Goal: Answer question/provide support: Share knowledge or assist other users

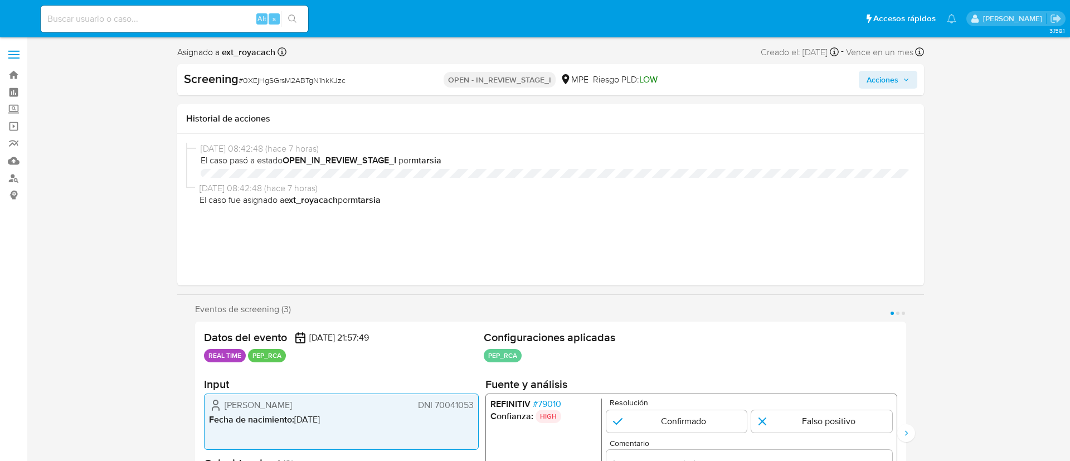
select select "10"
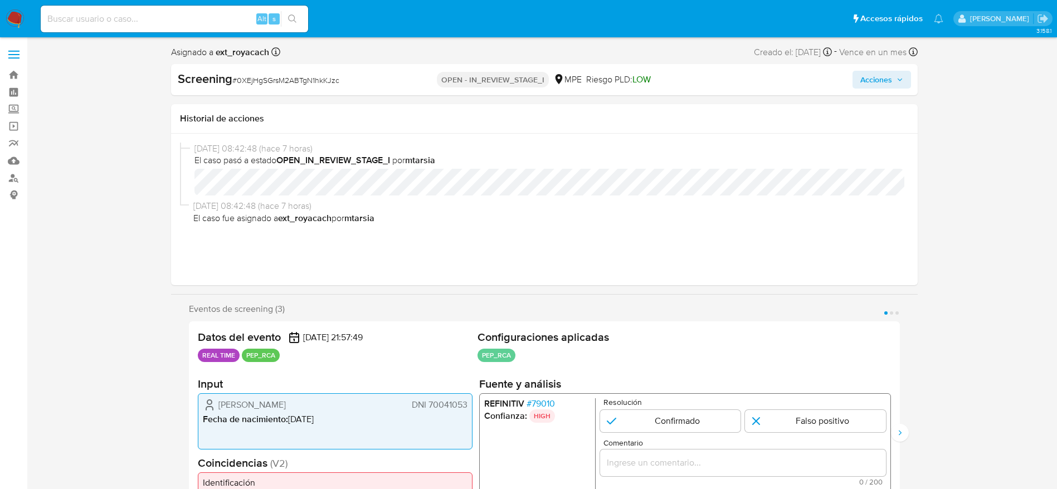
click at [237, 82] on span "# 0XEjHgSGrsM2ABTgN1hkKJzc" at bounding box center [285, 80] width 107 height 11
copy span "0XEjHgSGrsM2ABTgN1hkKJzc"
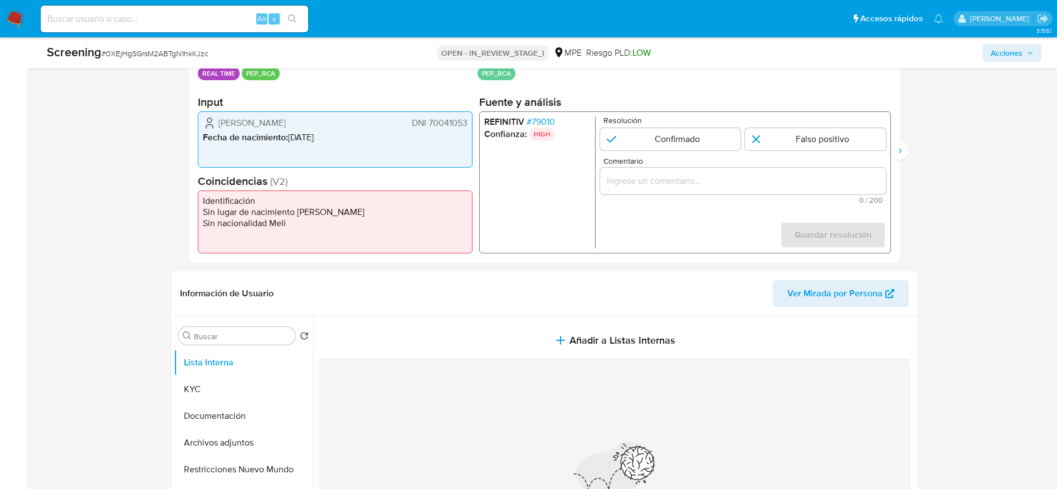
drag, startPoint x: 208, startPoint y: 116, endPoint x: 471, endPoint y: 125, distance: 263.2
click at [471, 125] on div "[PERSON_NAME] DNI 70041053 Fecha de nacimiento : [DEMOGRAPHIC_DATA]" at bounding box center [335, 139] width 275 height 56
click at [545, 119] on span "# 79010" at bounding box center [540, 121] width 28 height 11
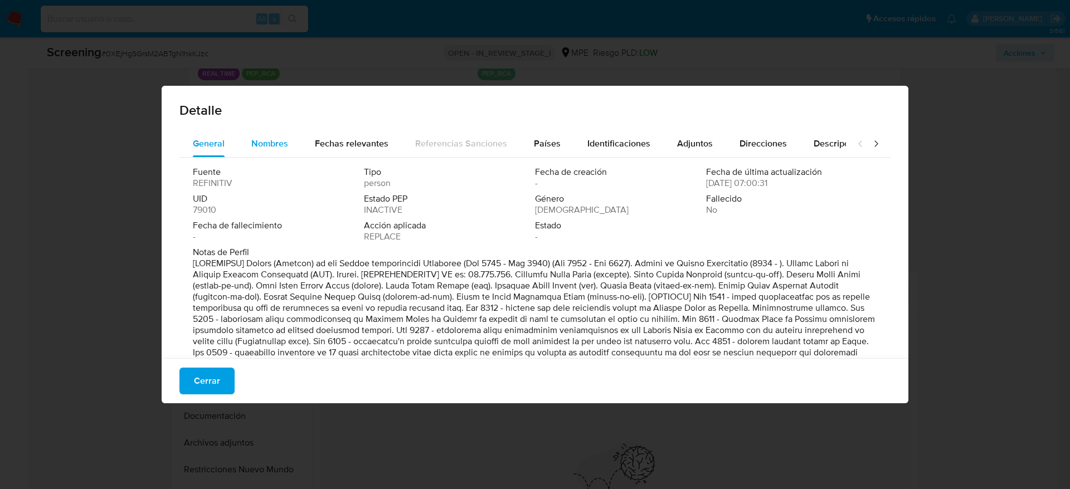
click at [284, 153] on div "Nombres" at bounding box center [269, 143] width 37 height 27
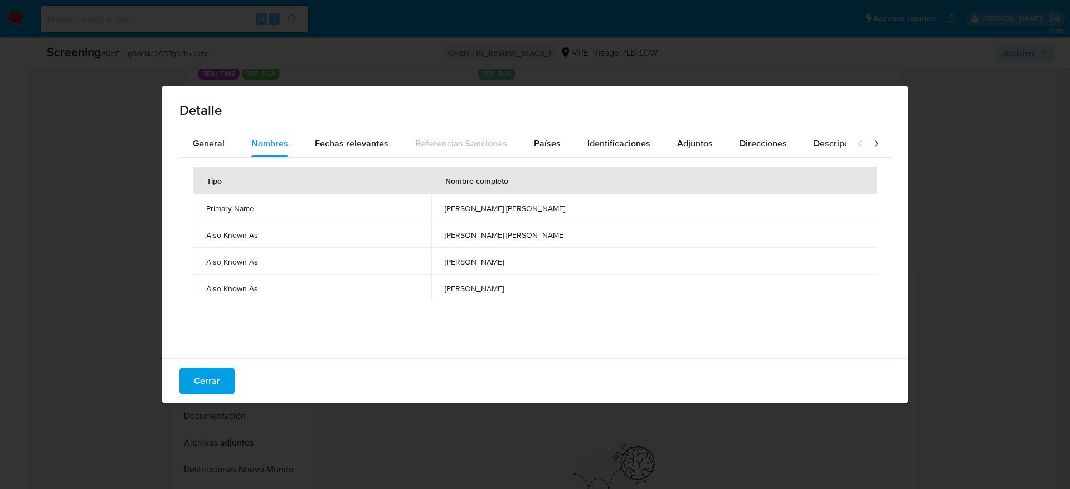
click at [545, 221] on td "[PERSON_NAME] [PERSON_NAME]" at bounding box center [654, 234] width 446 height 27
click at [548, 212] on span "[PERSON_NAME] [PERSON_NAME]" at bounding box center [654, 208] width 419 height 10
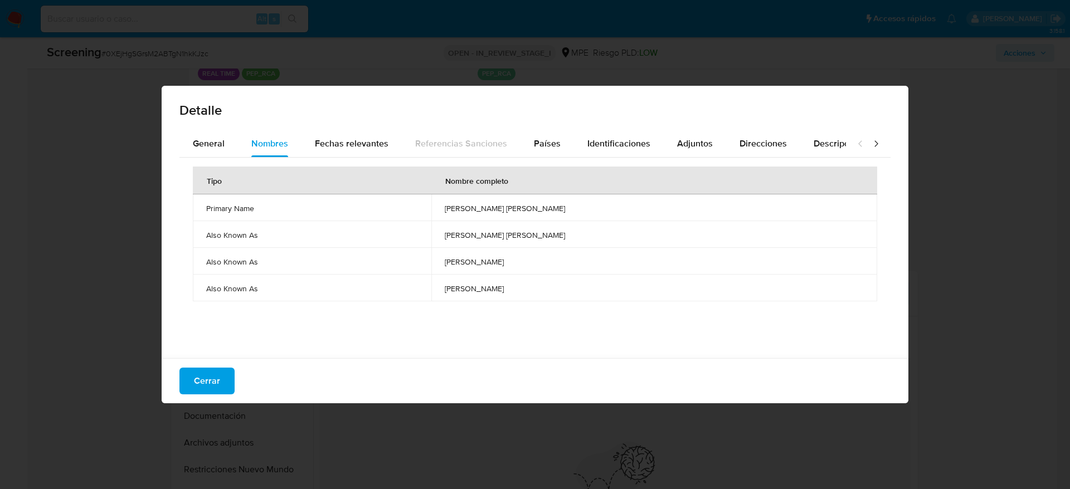
click at [548, 212] on span "[PERSON_NAME] [PERSON_NAME]" at bounding box center [654, 208] width 419 height 10
drag, startPoint x: 214, startPoint y: 385, endPoint x: 230, endPoint y: 351, distance: 37.4
click at [213, 385] on span "Cerrar" at bounding box center [207, 381] width 26 height 25
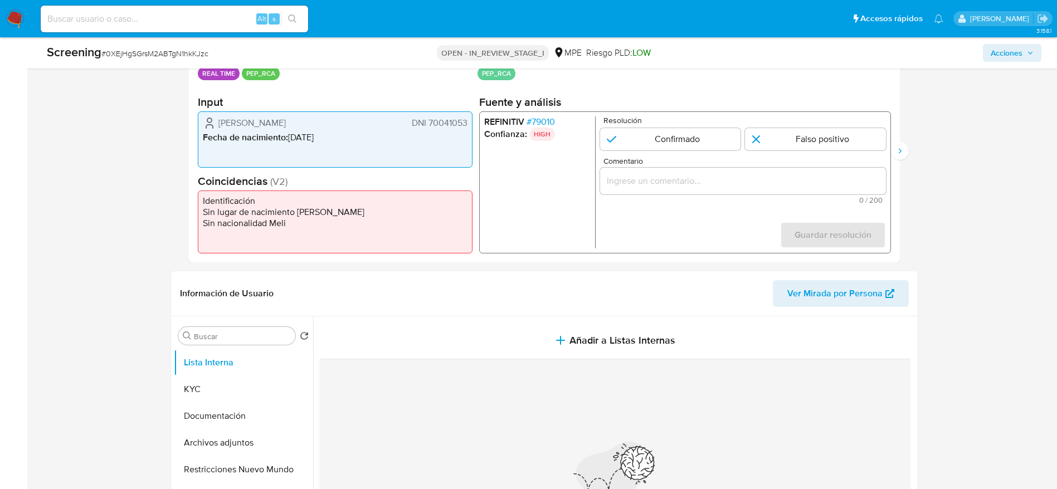
drag, startPoint x: 220, startPoint y: 122, endPoint x: 471, endPoint y: 89, distance: 253.5
click at [468, 115] on div "[PERSON_NAME] DNI 70041053 Fecha de nacimiento : [DEMOGRAPHIC_DATA]" at bounding box center [335, 139] width 275 height 56
click at [537, 118] on span "# 79010" at bounding box center [540, 121] width 28 height 11
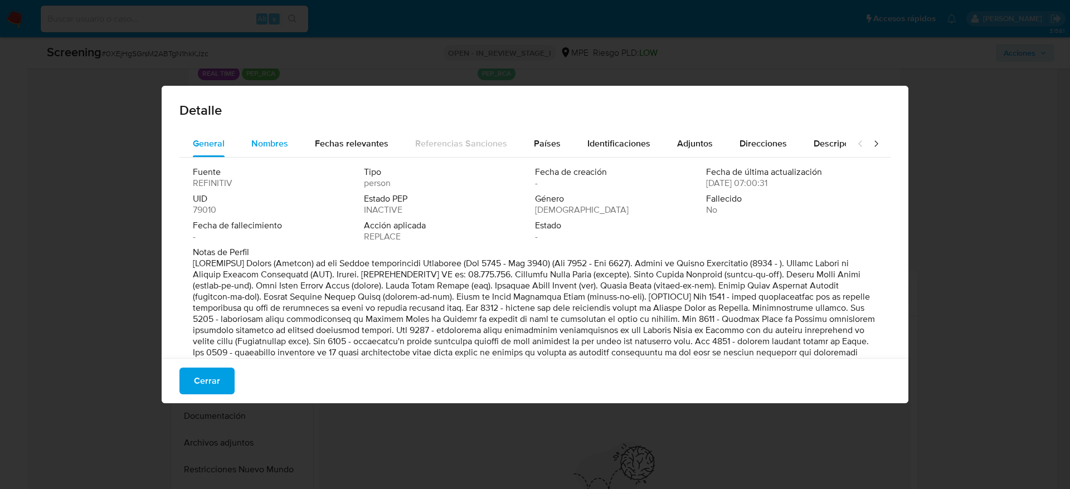
click at [295, 148] on button "Nombres" at bounding box center [270, 143] width 64 height 27
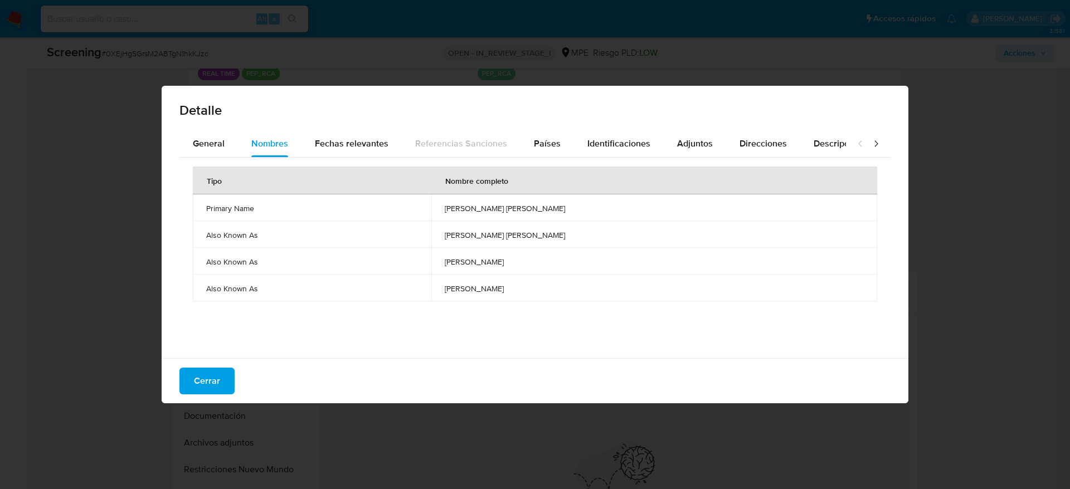
click at [561, 215] on td "[PERSON_NAME] [PERSON_NAME]" at bounding box center [654, 207] width 446 height 27
click at [562, 215] on td "[PERSON_NAME] [PERSON_NAME]" at bounding box center [654, 207] width 446 height 27
click at [574, 149] on button "Identificaciones" at bounding box center [619, 143] width 90 height 27
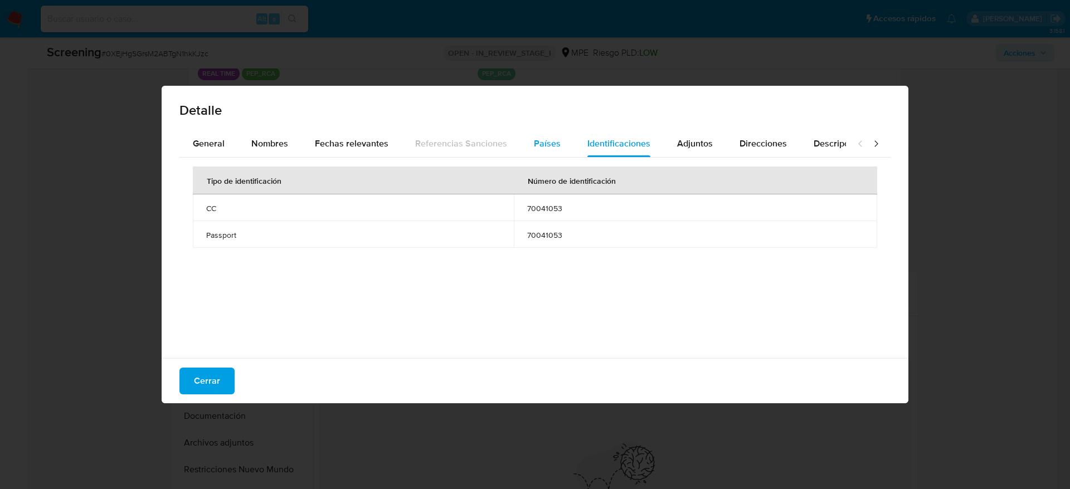
click at [553, 148] on span "Países" at bounding box center [547, 143] width 27 height 13
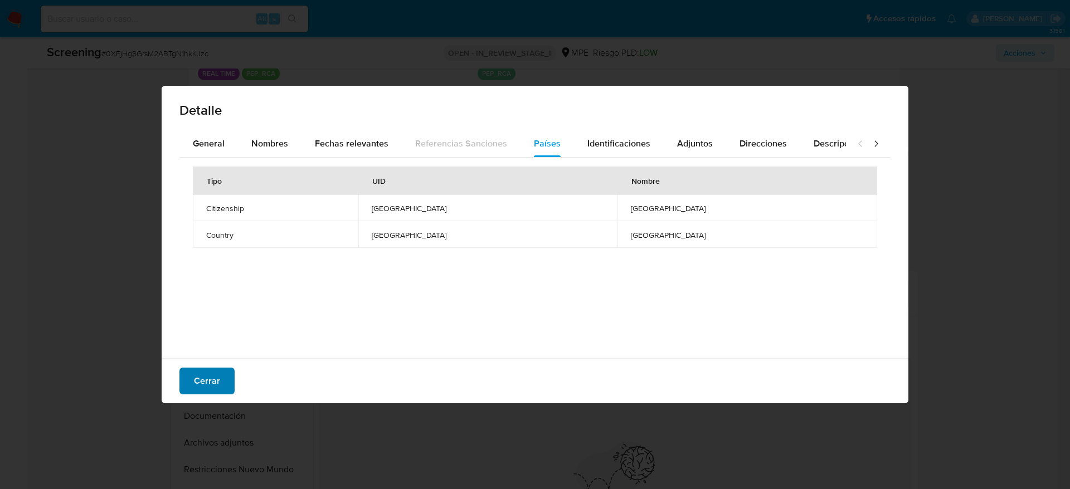
click at [221, 382] on button "Cerrar" at bounding box center [206, 381] width 55 height 27
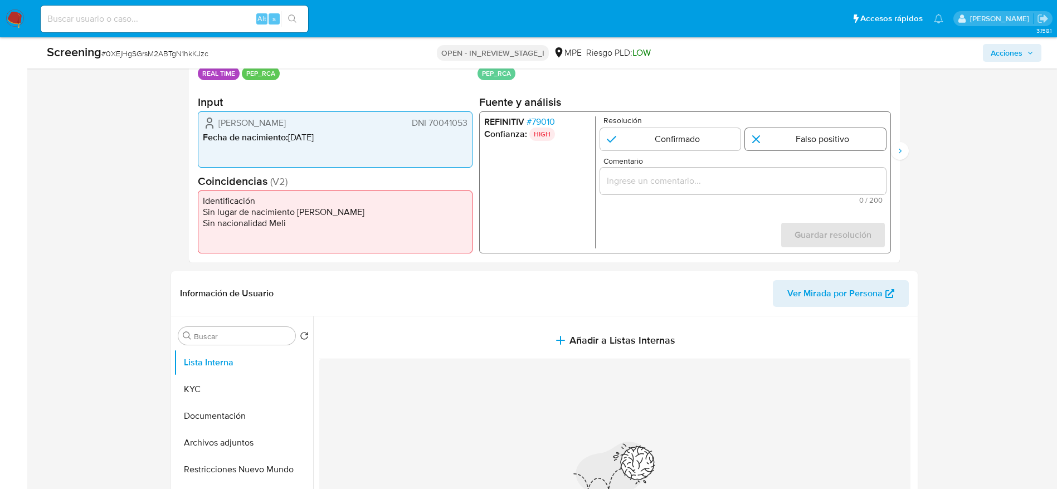
click at [777, 145] on input "1 de 3" at bounding box center [815, 139] width 141 height 22
radio input "true"
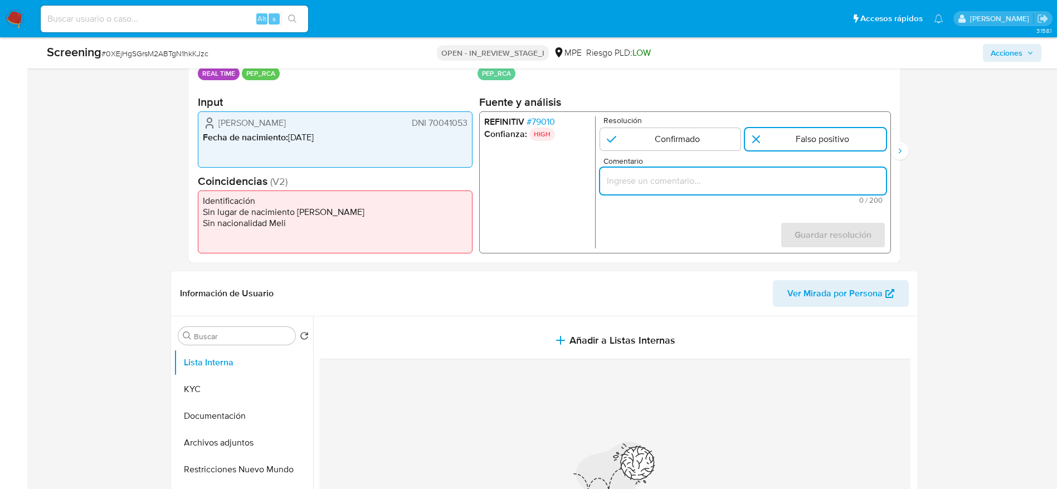
click at [786, 177] on input "Comentario" at bounding box center [743, 181] width 286 height 14
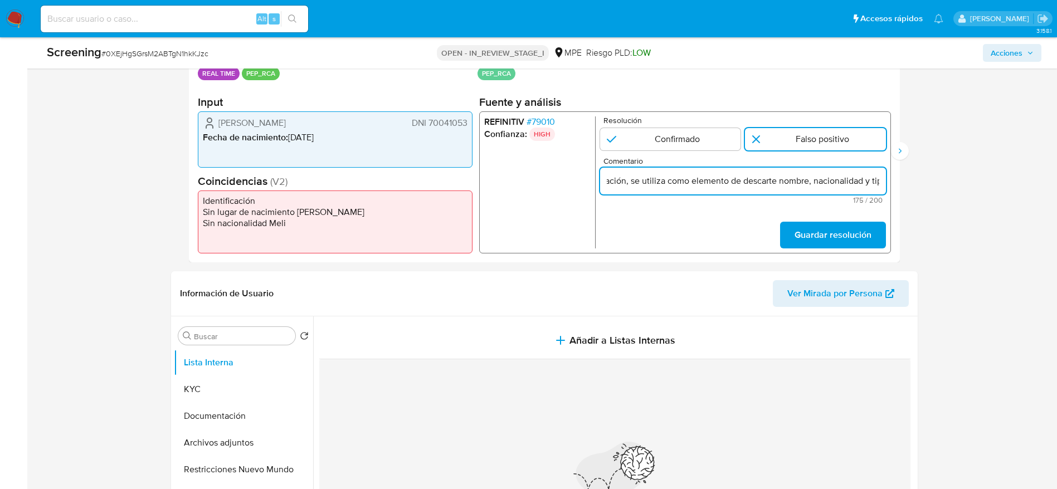
scroll to position [0, 423]
type input "Compara al usuario [PERSON_NAME] DNI 70041053 con el PEP "[PERSON_NAME] [PERSON…"
click at [843, 227] on span "Guardar resolución" at bounding box center [832, 235] width 77 height 25
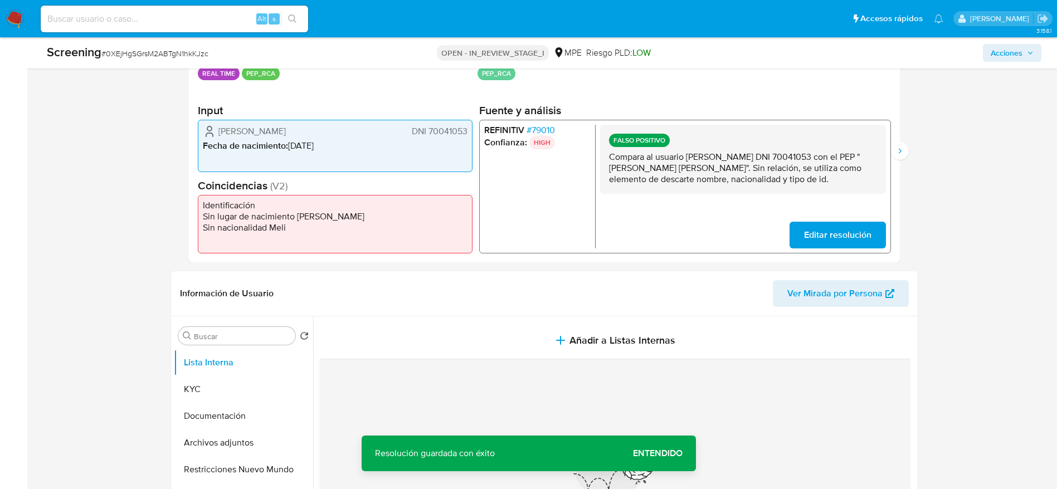
click at [806, 160] on p "Compara al usuario [PERSON_NAME] DNI 70041053 con el PEP "[PERSON_NAME] [PERSON…" at bounding box center [742, 168] width 268 height 33
click at [900, 153] on icon "Siguiente" at bounding box center [899, 151] width 9 height 9
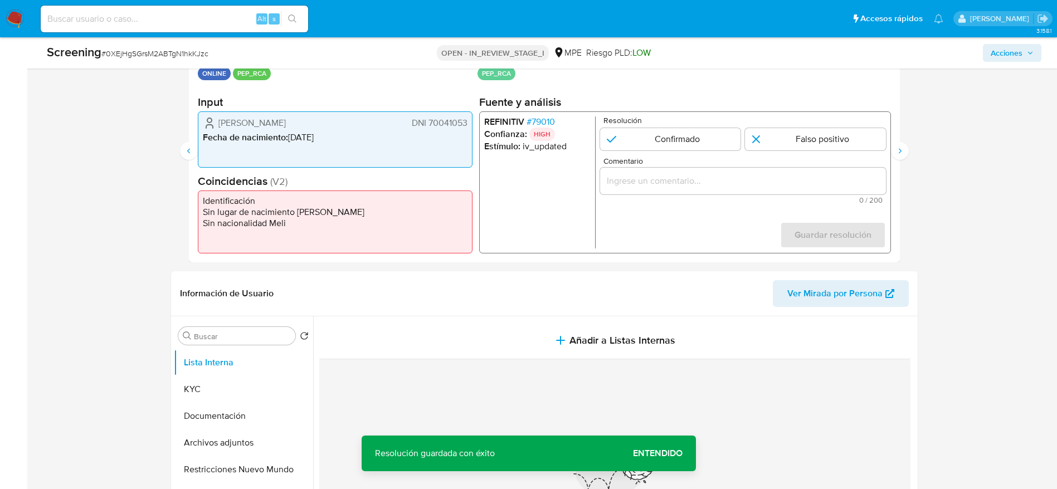
click at [827, 153] on form "Resolución Confirmado Falso positivo Comentario 0 / 200 200 caracteres restante…" at bounding box center [743, 182] width 286 height 132
click at [826, 143] on input "2 de 3" at bounding box center [815, 139] width 141 height 22
radio input "true"
drag, startPoint x: 826, startPoint y: 171, endPoint x: 831, endPoint y: 179, distance: 9.6
click at [826, 172] on div "2 de 3" at bounding box center [743, 181] width 286 height 27
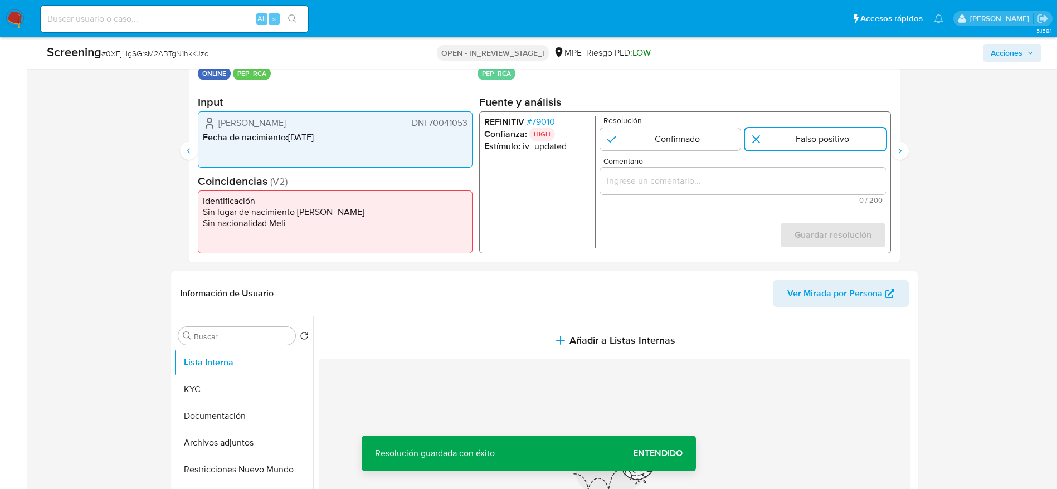
click at [831, 179] on input "Comentario" at bounding box center [743, 181] width 286 height 14
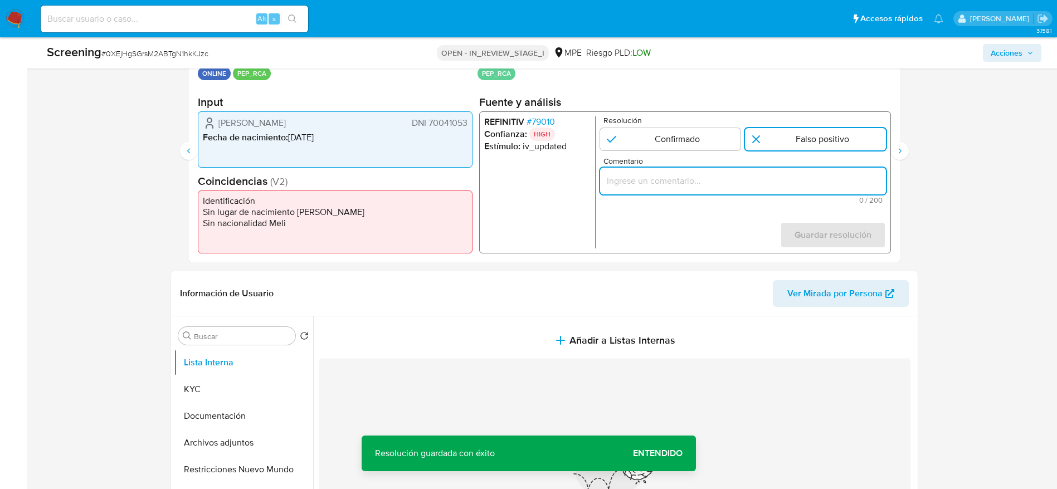
paste input "Compara al usuario [PERSON_NAME] DNI 70041053 con el PEP "[PERSON_NAME] [PERSON…"
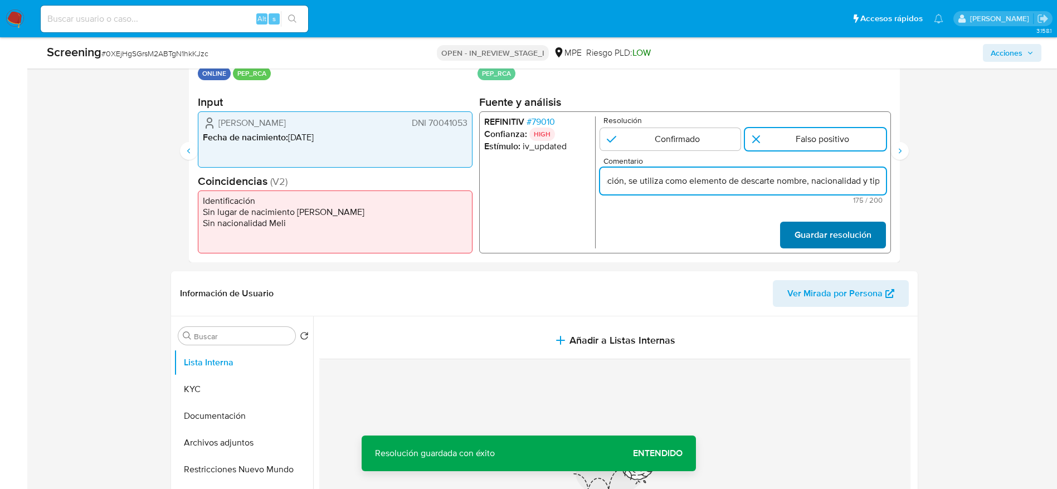
type input "Compara al usuario [PERSON_NAME] DNI 70041053 con el PEP "[PERSON_NAME] [PERSON…"
click at [838, 238] on span "Guardar resolución" at bounding box center [832, 235] width 77 height 25
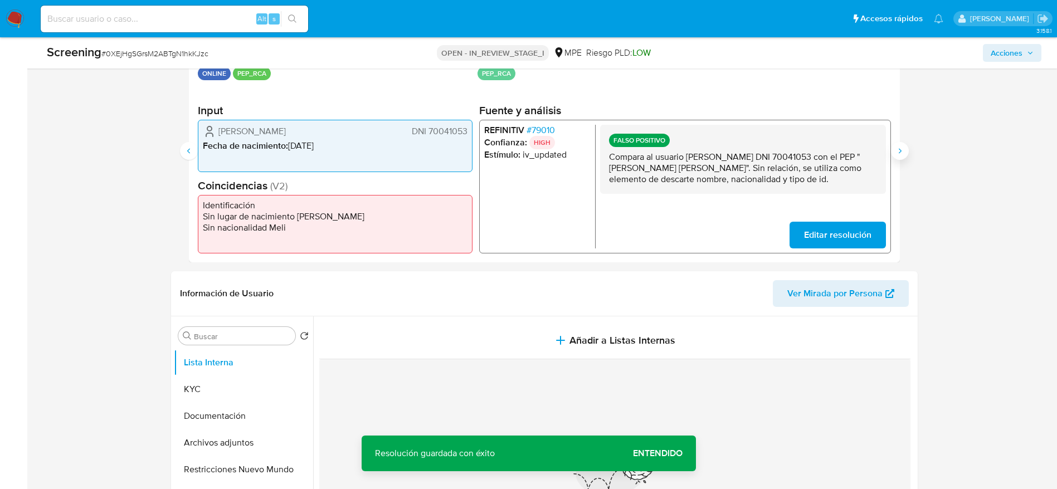
click at [895, 155] on button "Siguiente" at bounding box center [900, 151] width 18 height 18
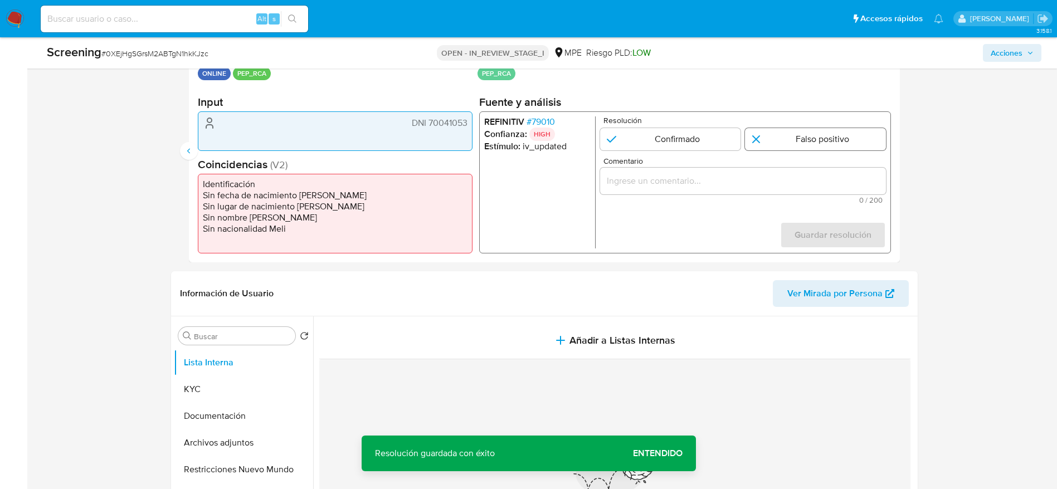
click at [830, 146] on input "3 de 3" at bounding box center [815, 139] width 141 height 22
radio input "true"
click at [833, 180] on input "Comentario" at bounding box center [743, 181] width 286 height 14
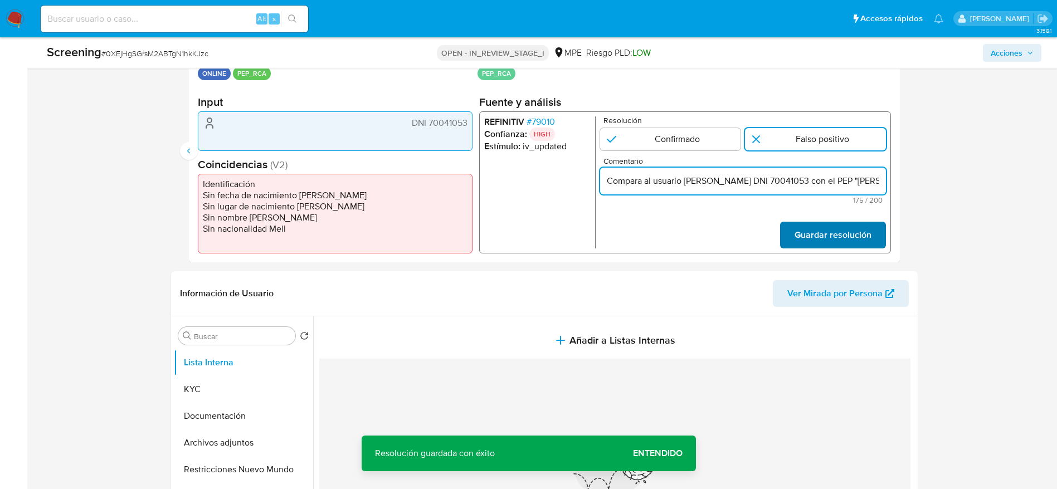
scroll to position [0, 423]
type input "Compara al usuario [PERSON_NAME] DNI 70041053 con el PEP "[PERSON_NAME] [PERSON…"
click at [840, 234] on span "Guardar resolución" at bounding box center [832, 235] width 77 height 25
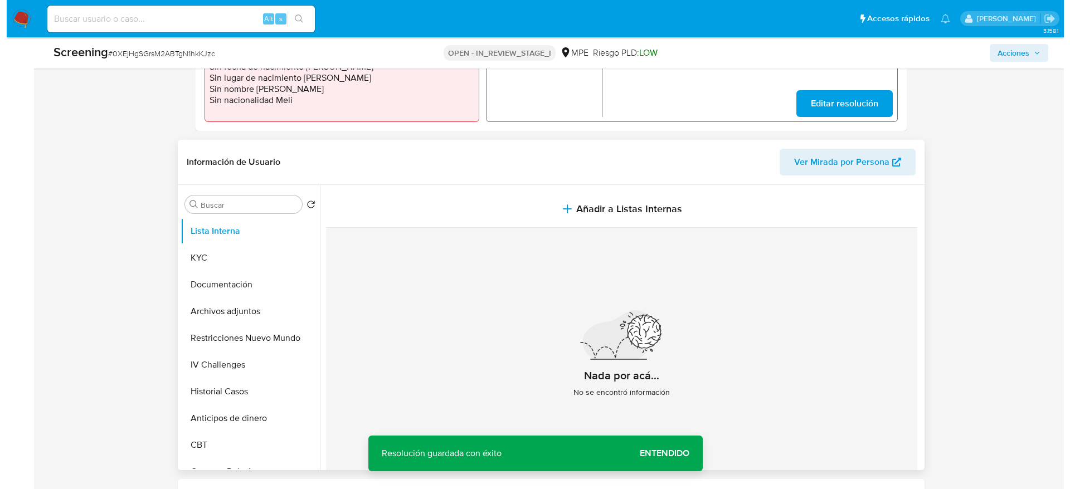
scroll to position [418, 0]
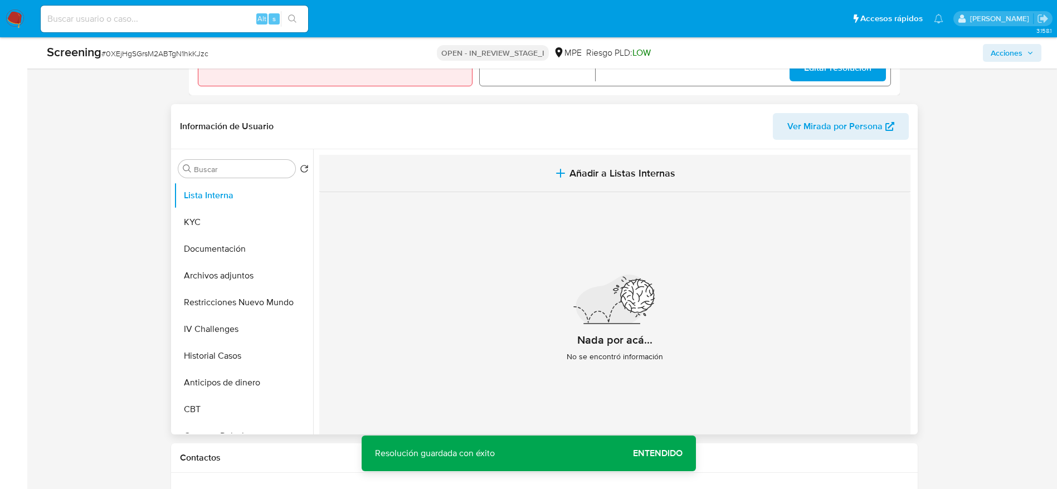
click at [546, 182] on button "Añadir a Listas Internas" at bounding box center [614, 173] width 591 height 37
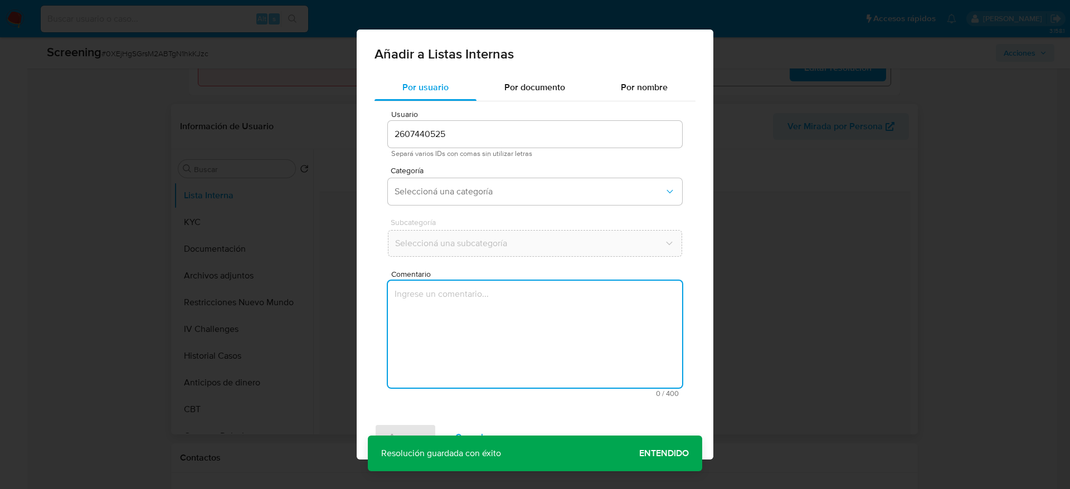
click at [509, 313] on textarea "Comentario" at bounding box center [535, 334] width 294 height 107
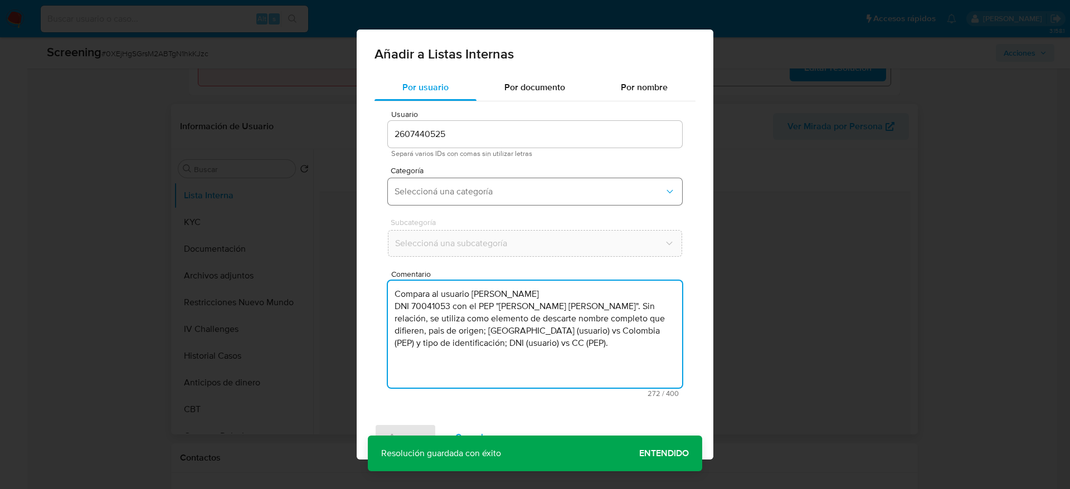
type textarea "Compara al usuario [PERSON_NAME] DNI 70041053 con el PEP "[PERSON_NAME] [PERSON…"
click at [470, 189] on span "Seleccioná una categoría" at bounding box center [530, 191] width 270 height 11
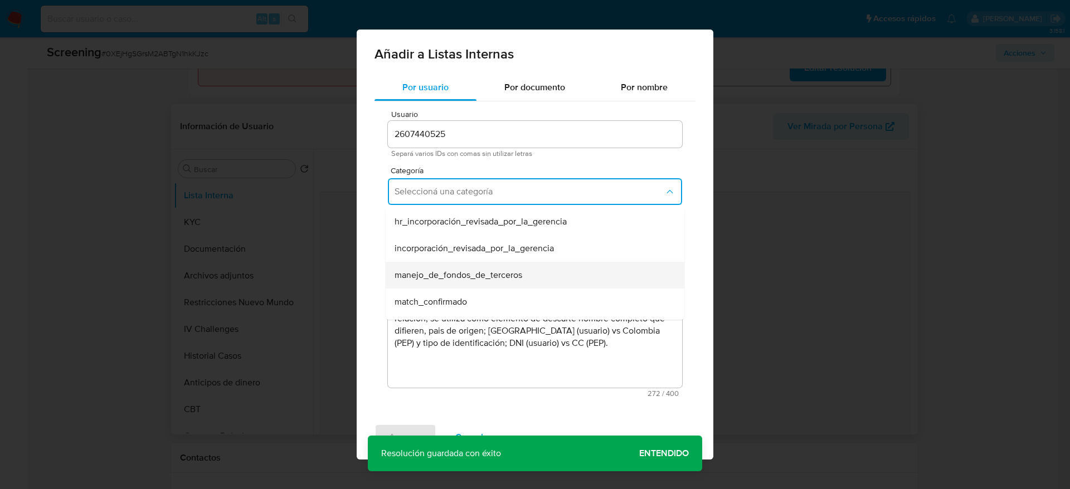
scroll to position [84, 0]
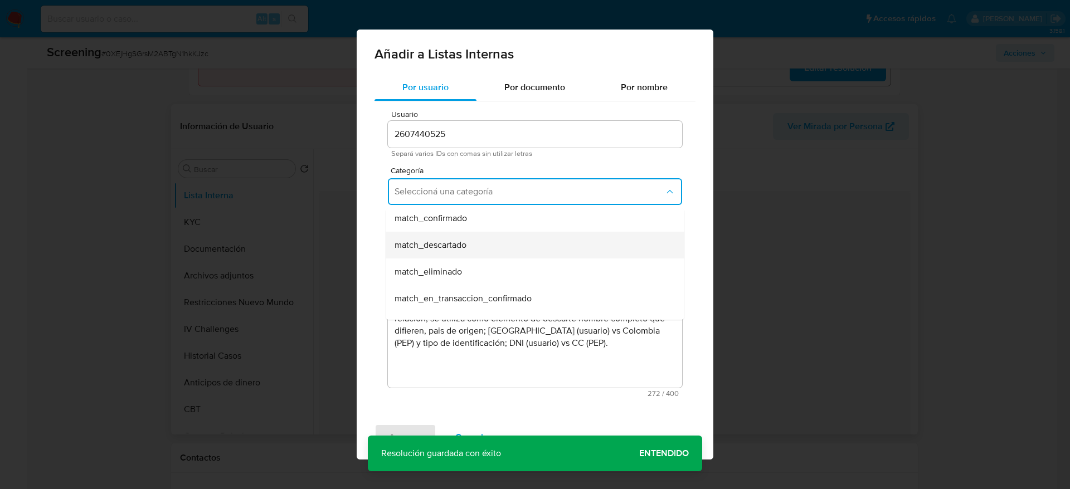
click at [449, 246] on span "match_descartado" at bounding box center [431, 245] width 72 height 11
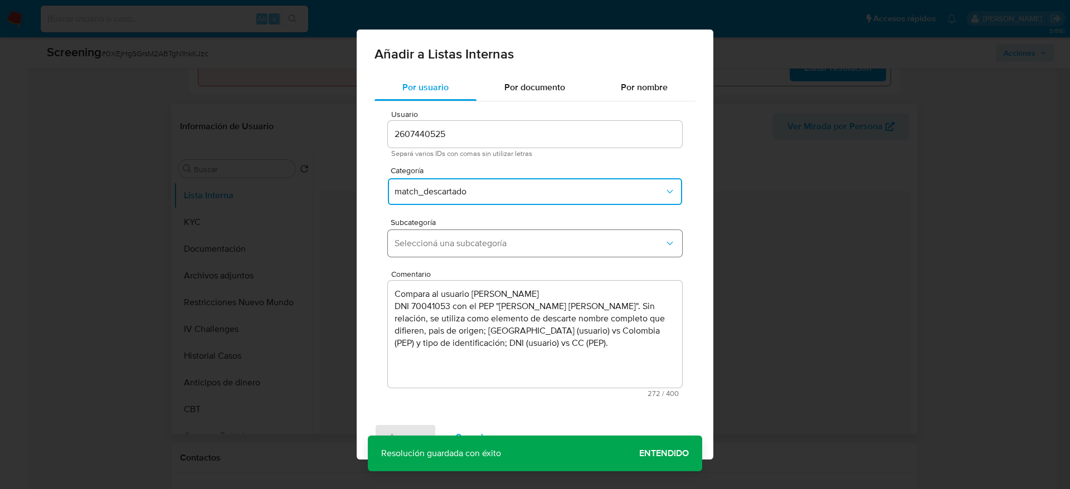
click at [449, 248] on span "Seleccioná una subcategoría" at bounding box center [530, 243] width 270 height 11
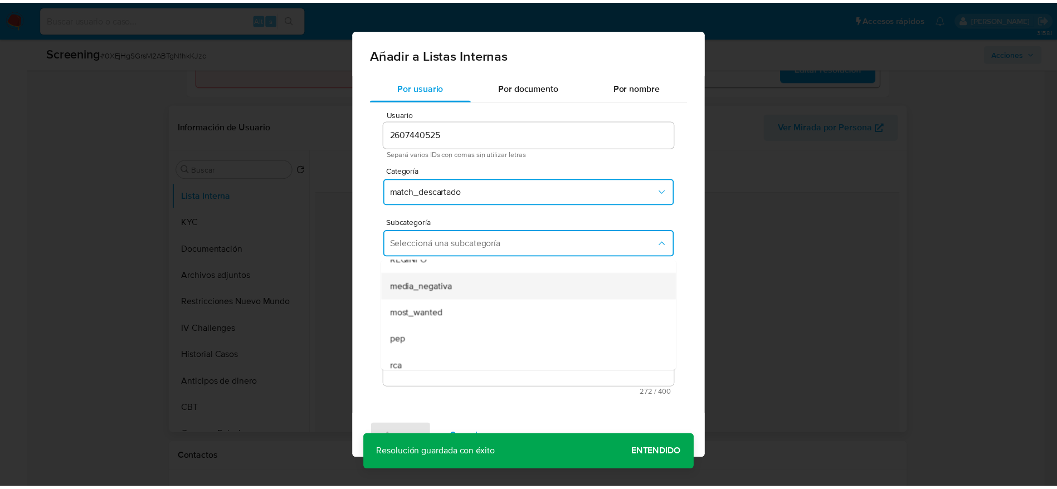
scroll to position [76, 0]
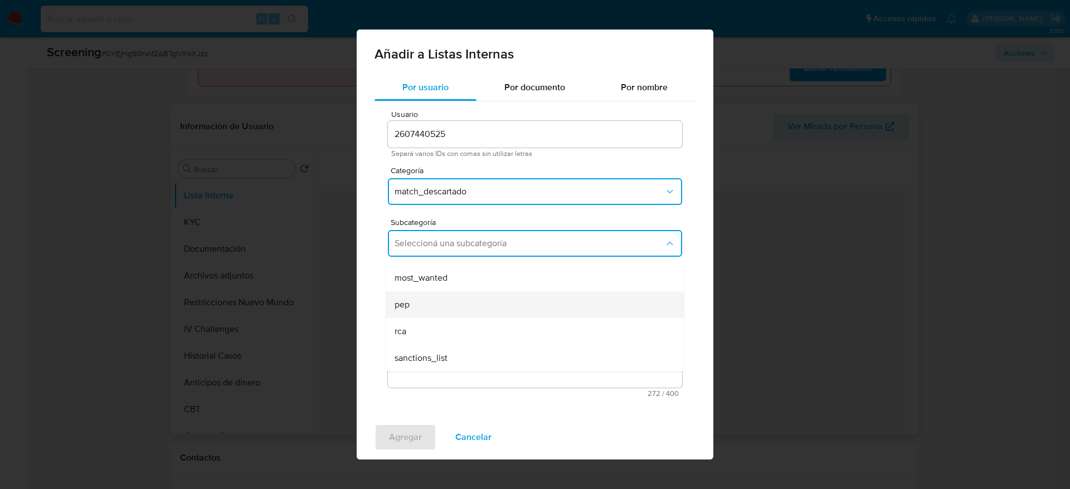
click at [449, 311] on div "pep" at bounding box center [532, 304] width 274 height 27
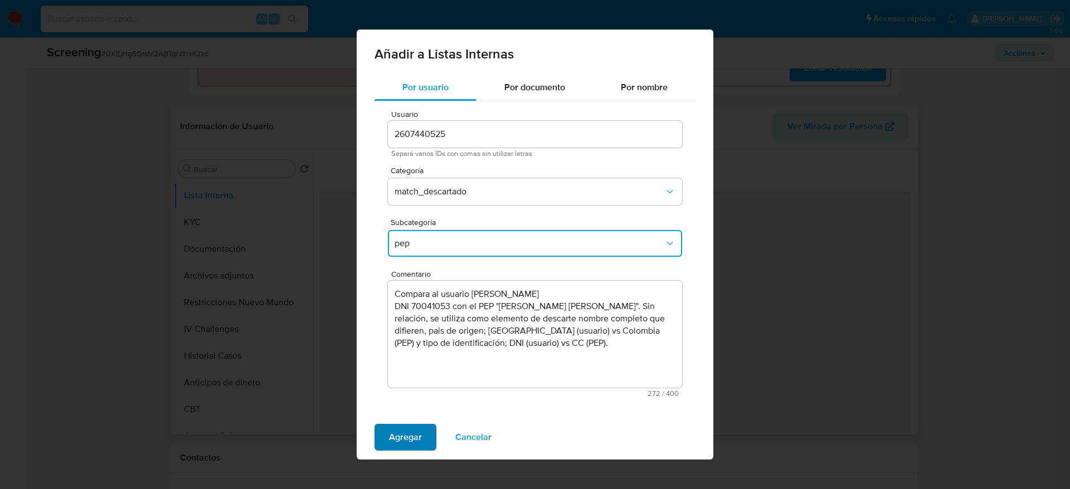
click at [411, 439] on span "Agregar" at bounding box center [405, 437] width 33 height 25
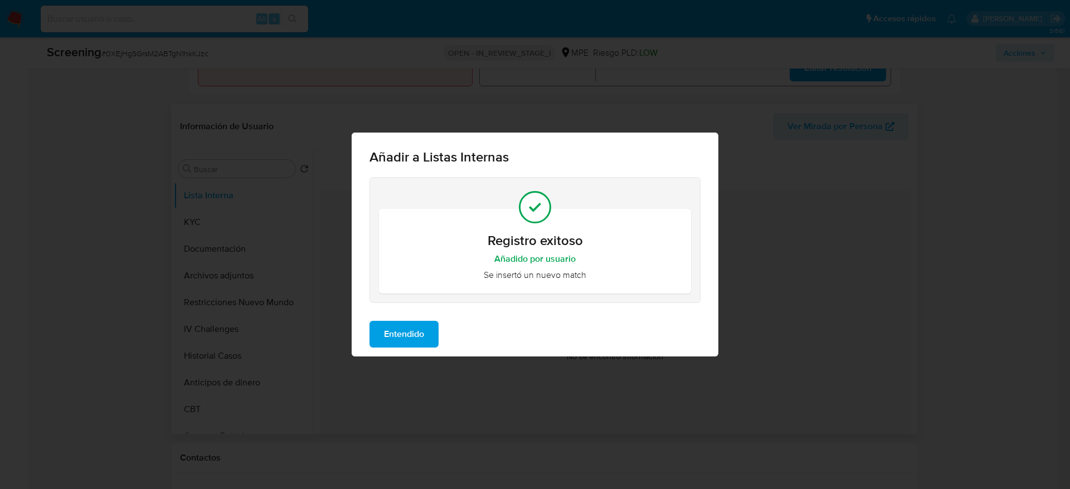
click at [417, 335] on span "Entendido" at bounding box center [404, 334] width 40 height 25
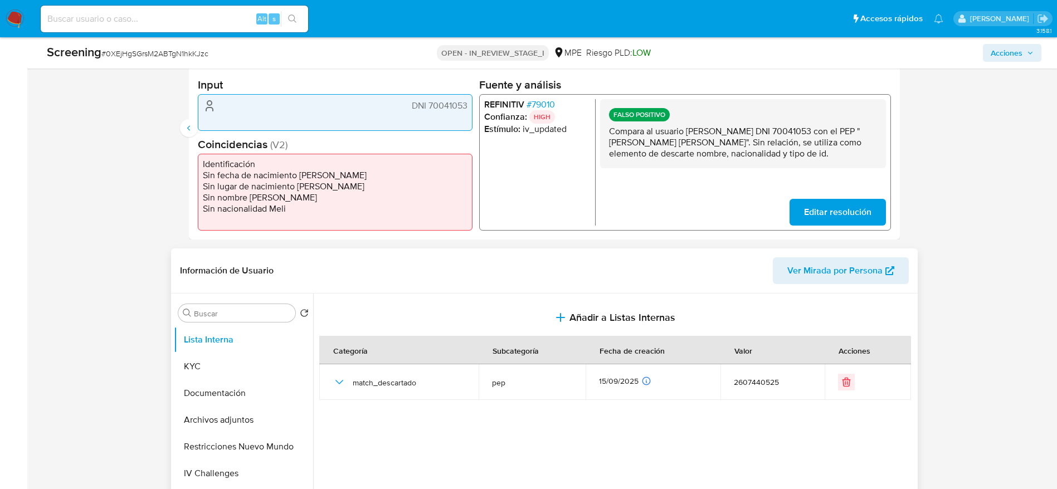
scroll to position [251, 0]
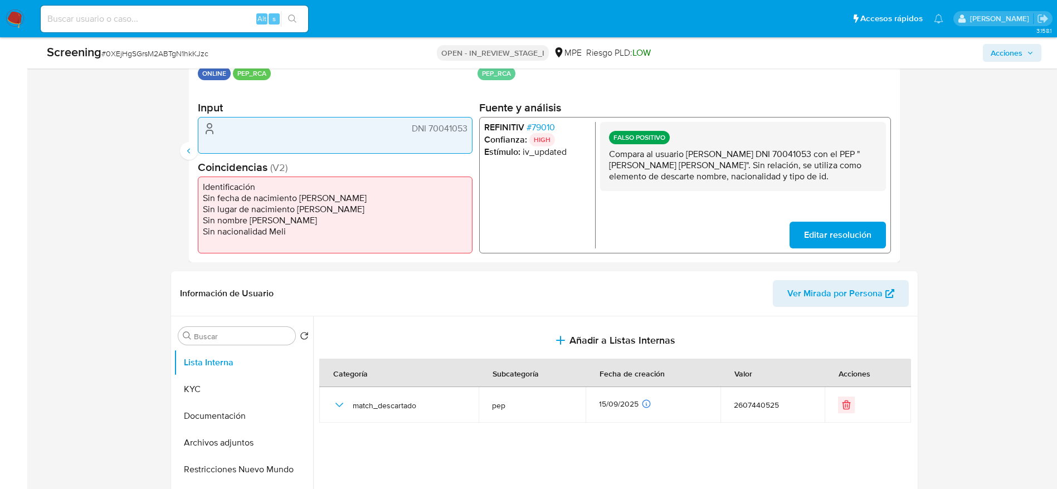
click at [537, 126] on span "# 79010" at bounding box center [540, 127] width 28 height 11
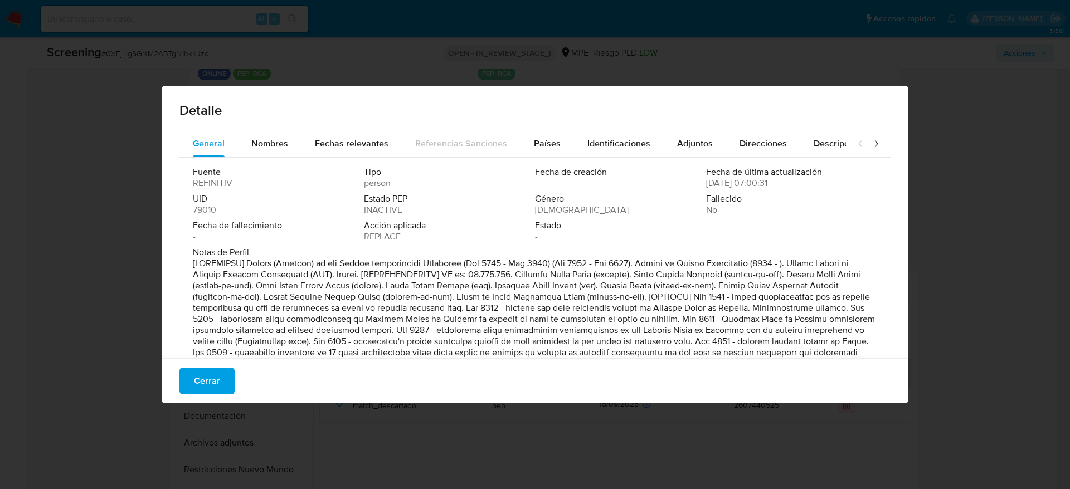
click at [229, 362] on div "Cerrar" at bounding box center [535, 380] width 747 height 45
click at [205, 392] on span "Cerrar" at bounding box center [207, 381] width 26 height 25
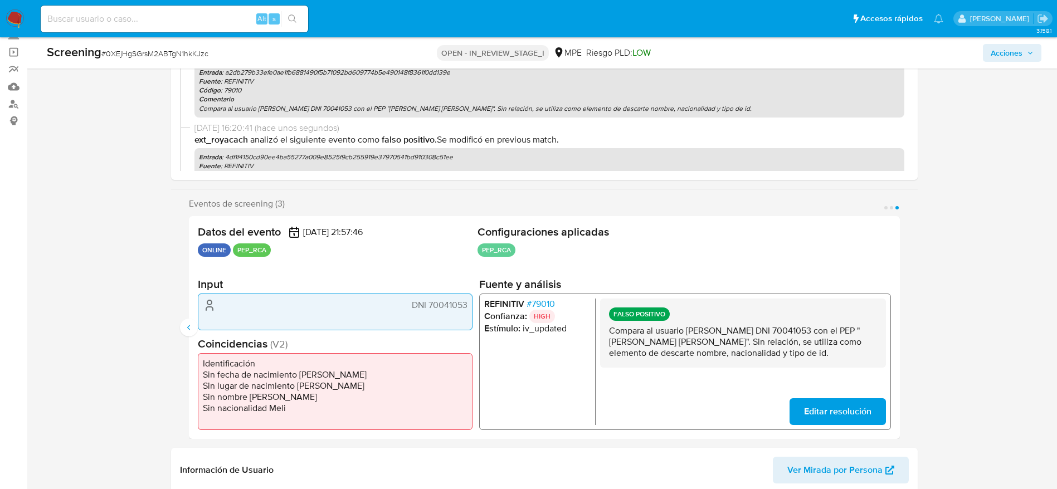
scroll to position [0, 0]
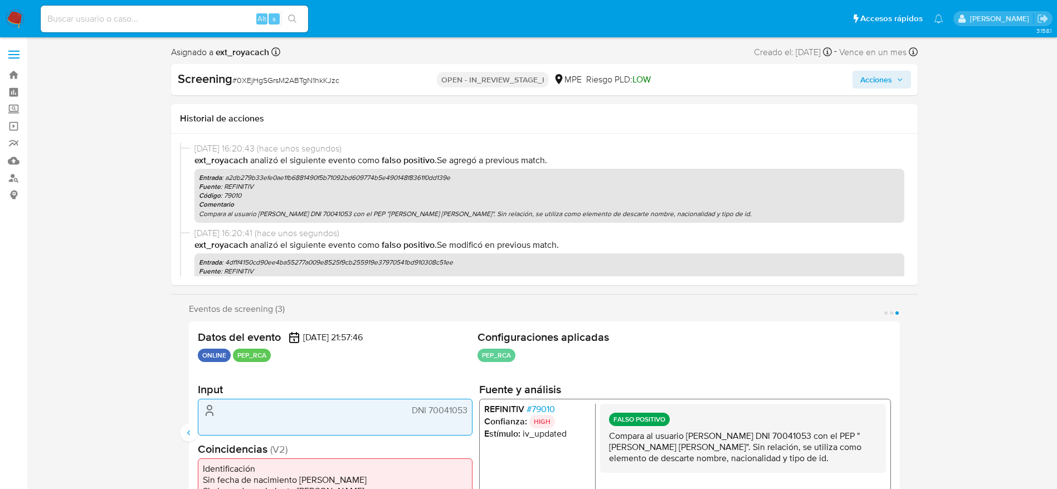
click at [902, 82] on icon "button" at bounding box center [900, 79] width 7 height 7
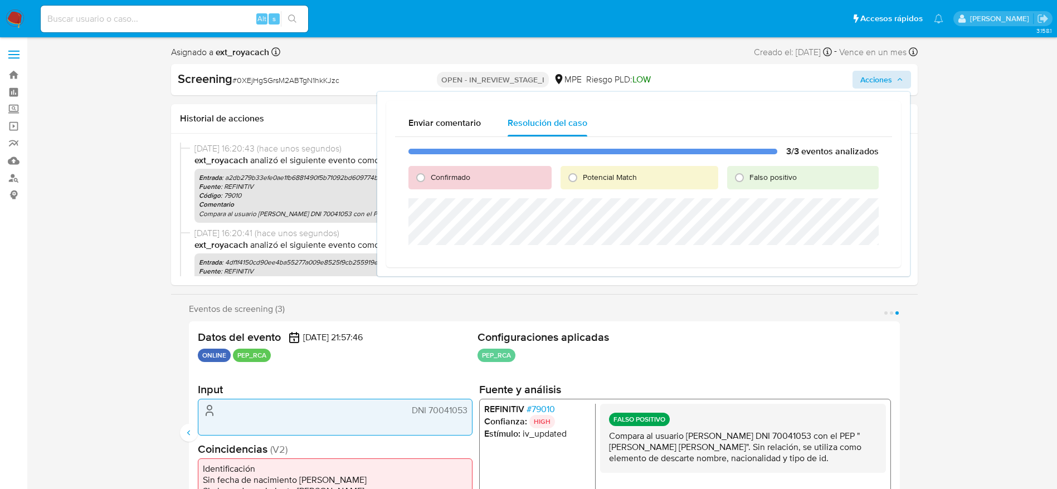
click at [749, 183] on div "Falso positivo" at bounding box center [802, 177] width 151 height 23
click at [750, 178] on span "Falso positivo" at bounding box center [772, 177] width 47 height 11
click at [748, 178] on input "Falso positivo" at bounding box center [740, 178] width 18 height 18
radio input "true"
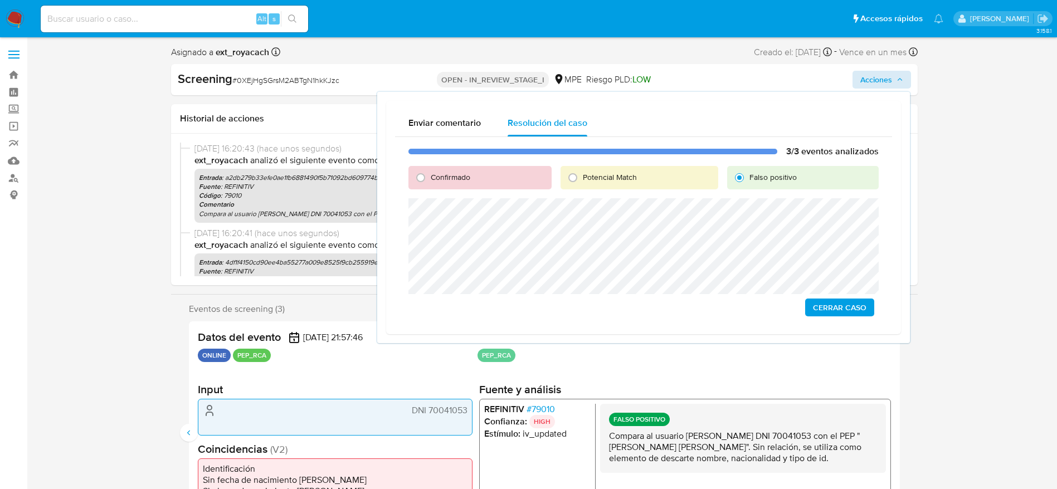
click at [829, 311] on span "Cerrar Caso" at bounding box center [839, 308] width 53 height 16
